Goal: Information Seeking & Learning: Understand process/instructions

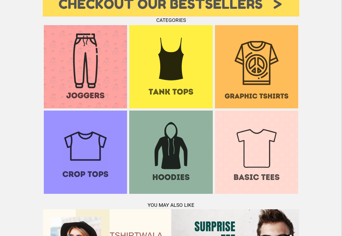
scroll to position [521, 0]
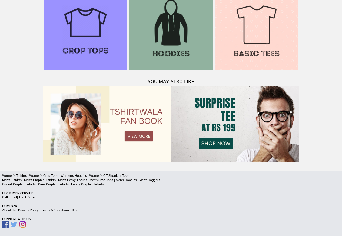
click at [53, 209] on link "Terms & Conditions" at bounding box center [55, 210] width 28 height 4
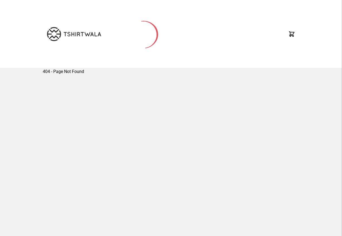
click at [74, 225] on div "404 - Page Not Found" at bounding box center [171, 150] width 256 height 165
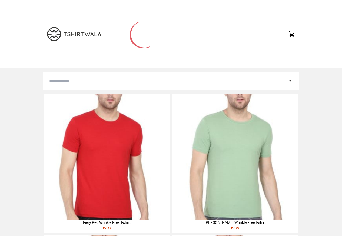
click at [62, 82] on input "search" at bounding box center [168, 81] width 238 height 6
paste input "********"
type input "********"
click at [282, 78] on button "submit" at bounding box center [284, 81] width 5 height 6
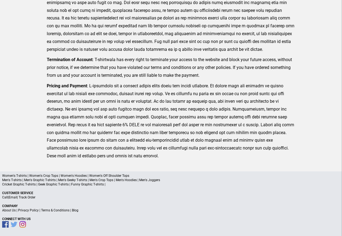
scroll to position [133, 0]
click at [31, 211] on link "Privacy Policy" at bounding box center [28, 210] width 21 height 4
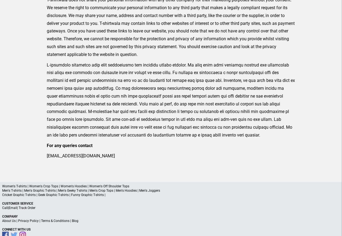
scroll to position [177, 0]
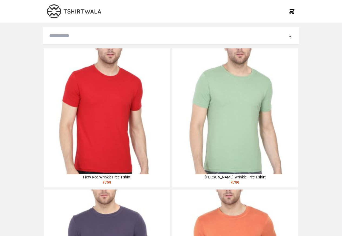
click at [61, 82] on img at bounding box center [107, 111] width 126 height 126
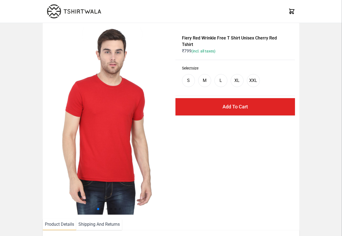
click at [72, 210] on div at bounding box center [109, 208] width 124 height 6
click at [103, 225] on li "Shipping And Returns" at bounding box center [99, 224] width 46 height 11
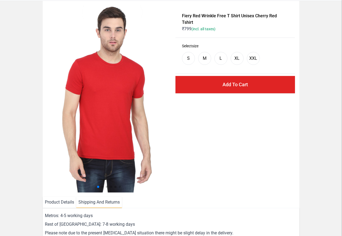
scroll to position [98, 0]
